Goal: Task Accomplishment & Management: Complete application form

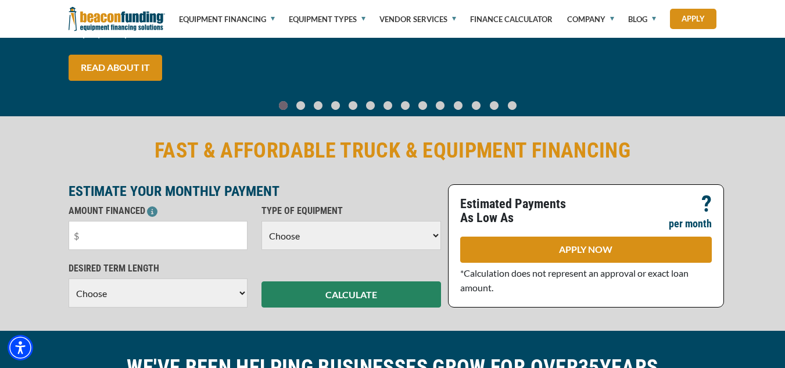
scroll to position [233, 0]
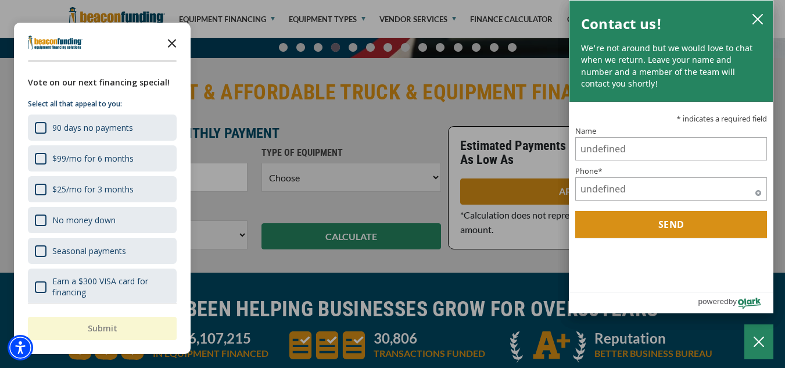
click at [169, 40] on polygon "Close the survey" at bounding box center [172, 44] width 9 height 9
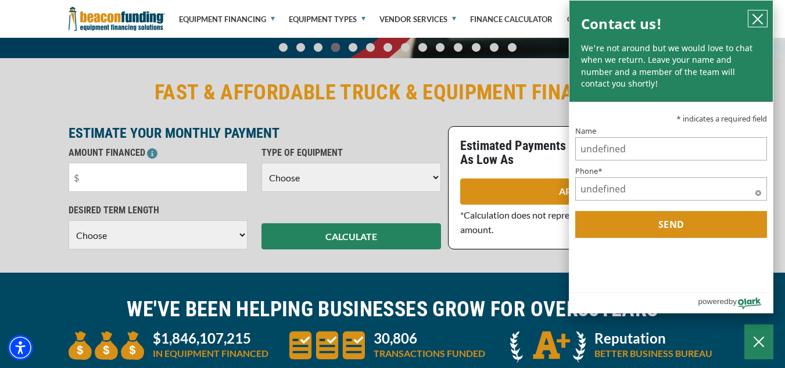
click at [755, 15] on icon "close chatbox" at bounding box center [757, 19] width 9 height 9
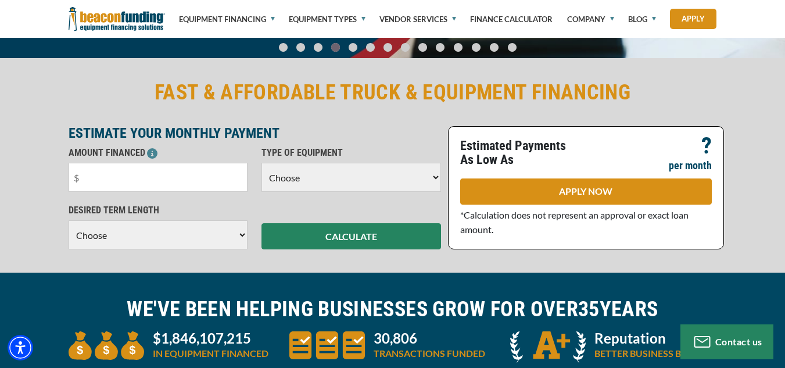
click at [303, 176] on select "Choose Backhoe Boom/Bucket Truck Chipper Commercial Mower Crane DTG/DTF Printin…" at bounding box center [352, 177] width 180 height 29
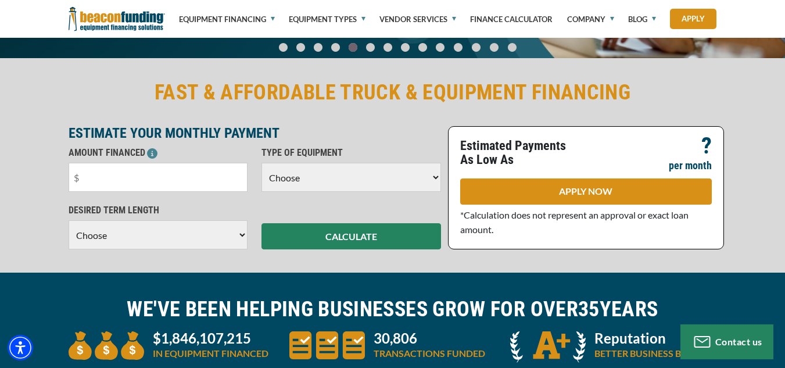
select select "5"
click at [262, 163] on select "Choose Backhoe Boom/Bucket Truck Chipper Commercial Mower Crane DTG/DTF Printin…" at bounding box center [352, 177] width 180 height 29
click at [159, 184] on input "text" at bounding box center [159, 177] width 180 height 29
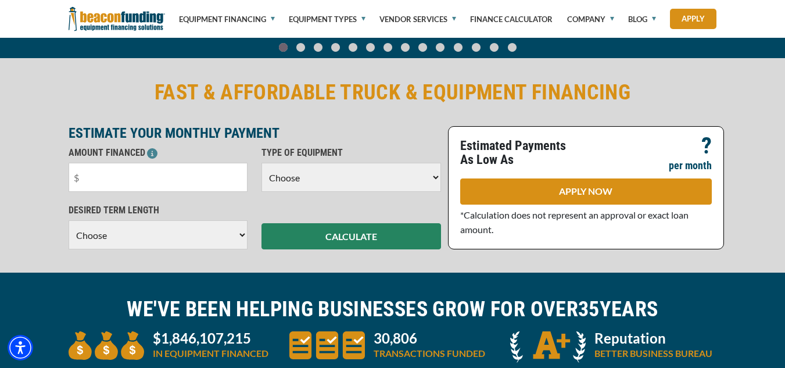
click at [331, 174] on select "Choose Backhoe Boom/Bucket Truck Chipper Commercial Mower Crane DTG/DTF Printin…" at bounding box center [352, 177] width 180 height 29
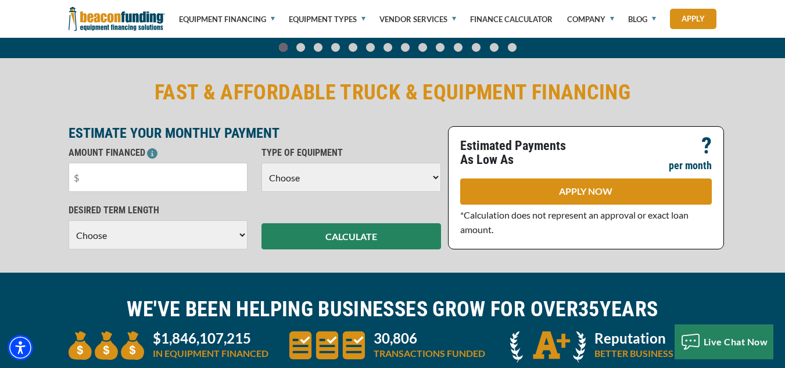
select select "5"
click at [262, 163] on select "Choose Backhoe Boom/Bucket Truck Chipper Commercial Mower Crane DTG/DTF Printin…" at bounding box center [352, 177] width 180 height 29
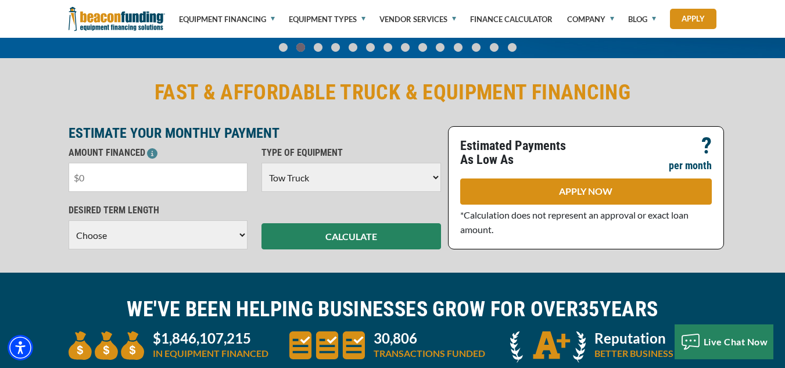
click at [205, 178] on input "text" at bounding box center [159, 177] width 180 height 29
type input "$60,000"
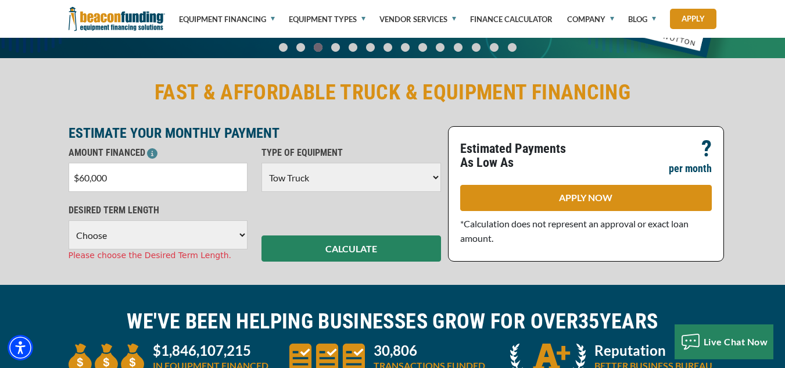
click at [163, 234] on select "Choose 36 Months 48 Months 60 Months" at bounding box center [159, 234] width 180 height 29
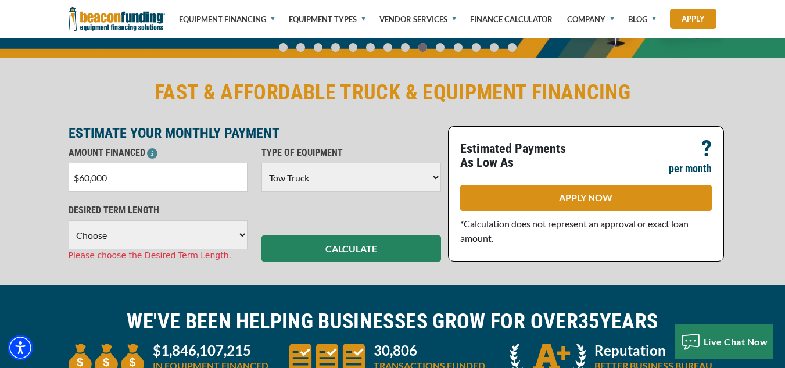
select select "60"
click at [69, 220] on select "Choose 36 Months 48 Months 60 Months" at bounding box center [159, 234] width 180 height 29
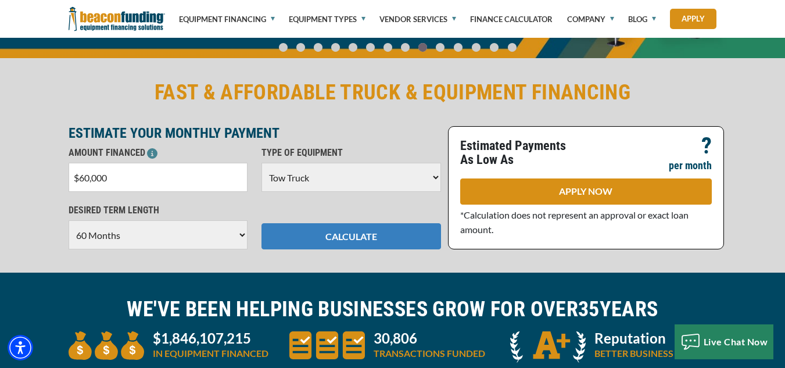
click at [369, 233] on button "CALCULATE" at bounding box center [352, 236] width 180 height 26
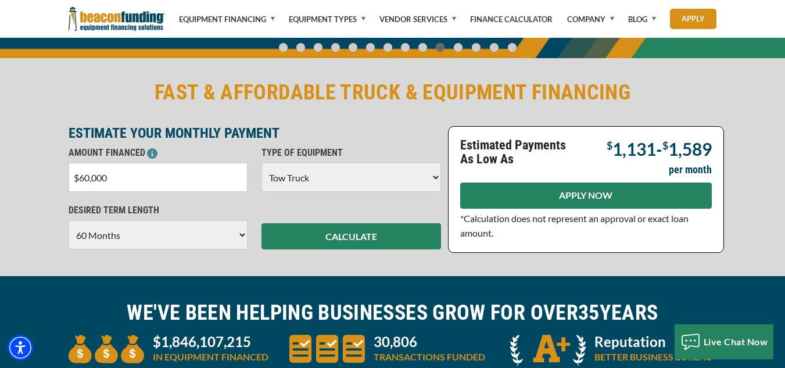
click at [525, 191] on link "APPLY NOW" at bounding box center [586, 196] width 252 height 26
